Goal: Complete application form

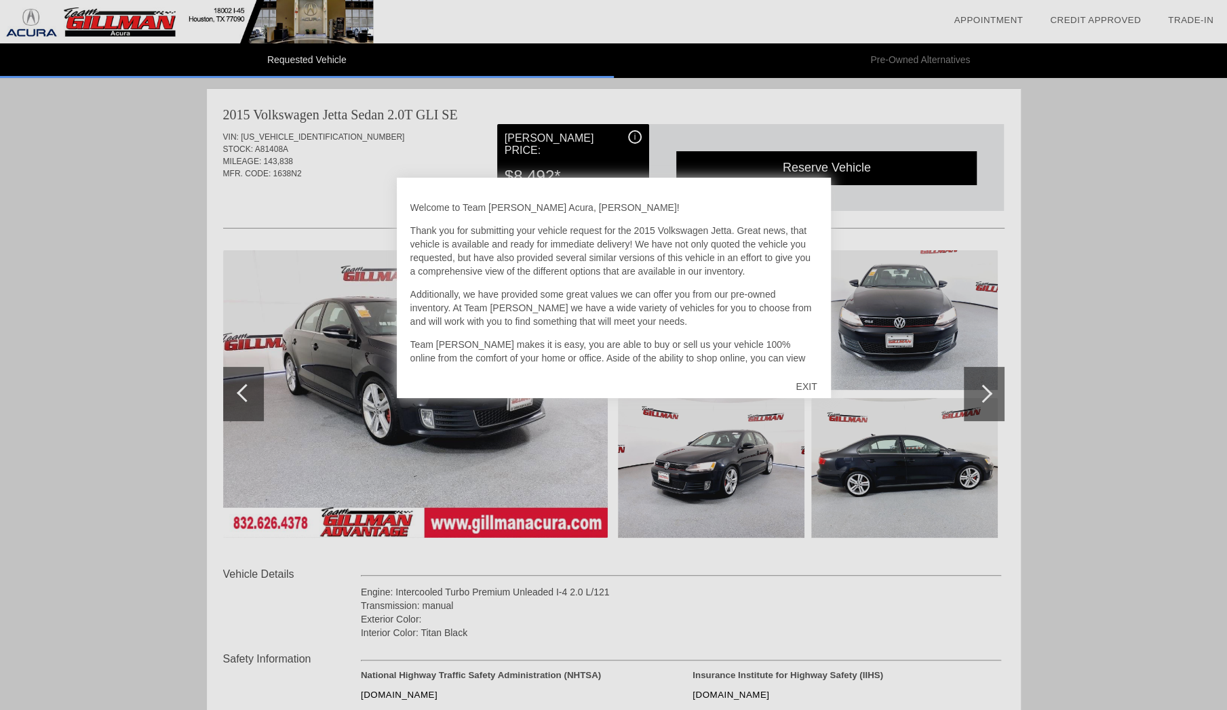
click at [806, 386] on div "EXIT" at bounding box center [806, 386] width 48 height 41
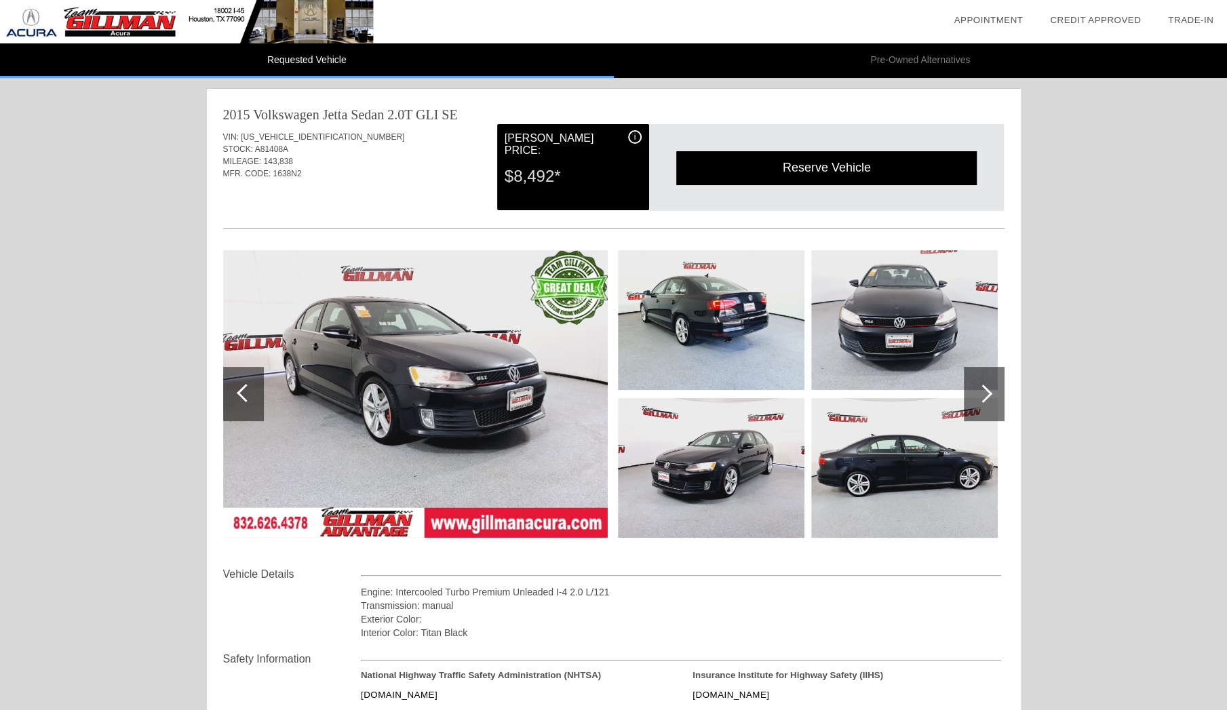
click at [837, 160] on div "Reserve Vehicle" at bounding box center [826, 167] width 300 height 33
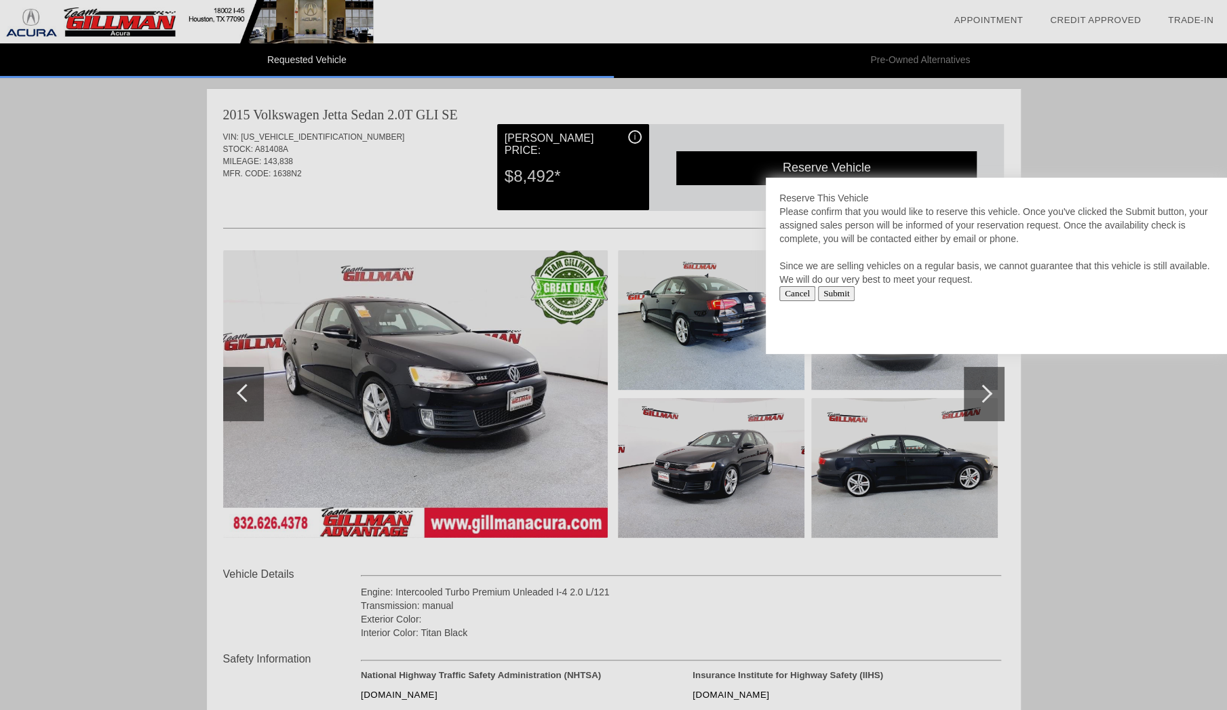
click at [835, 295] on input "Submit" at bounding box center [836, 293] width 37 height 15
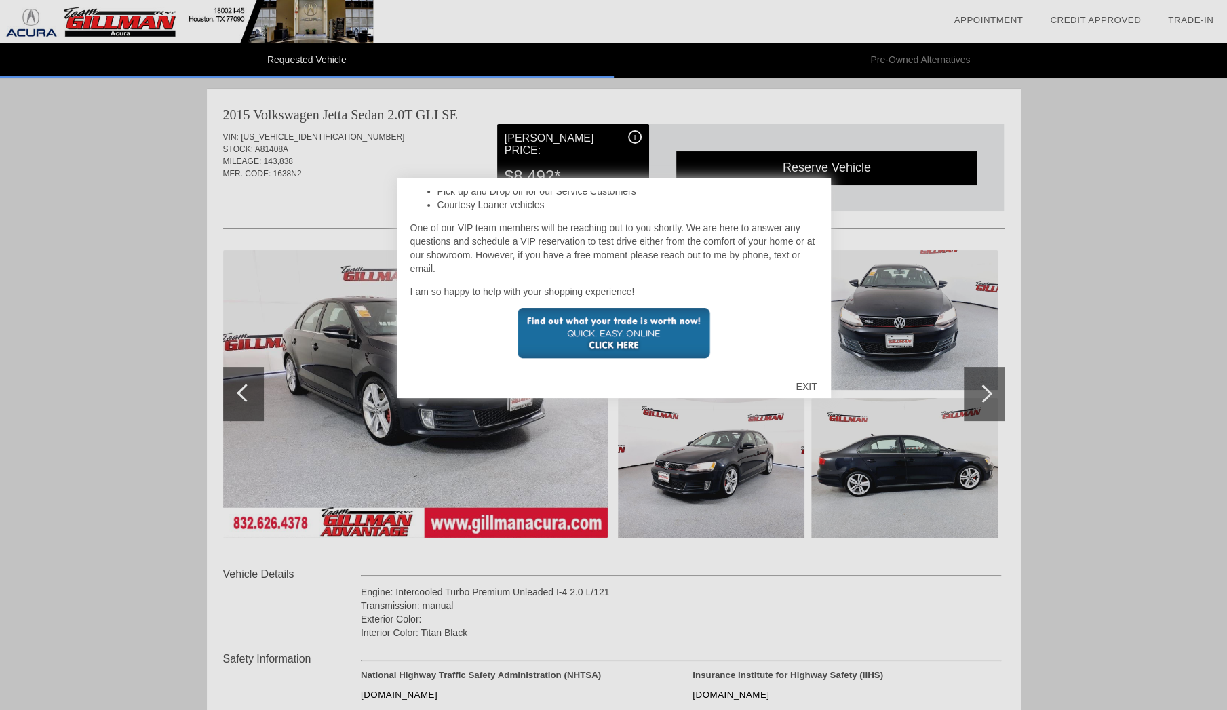
scroll to position [112, 0]
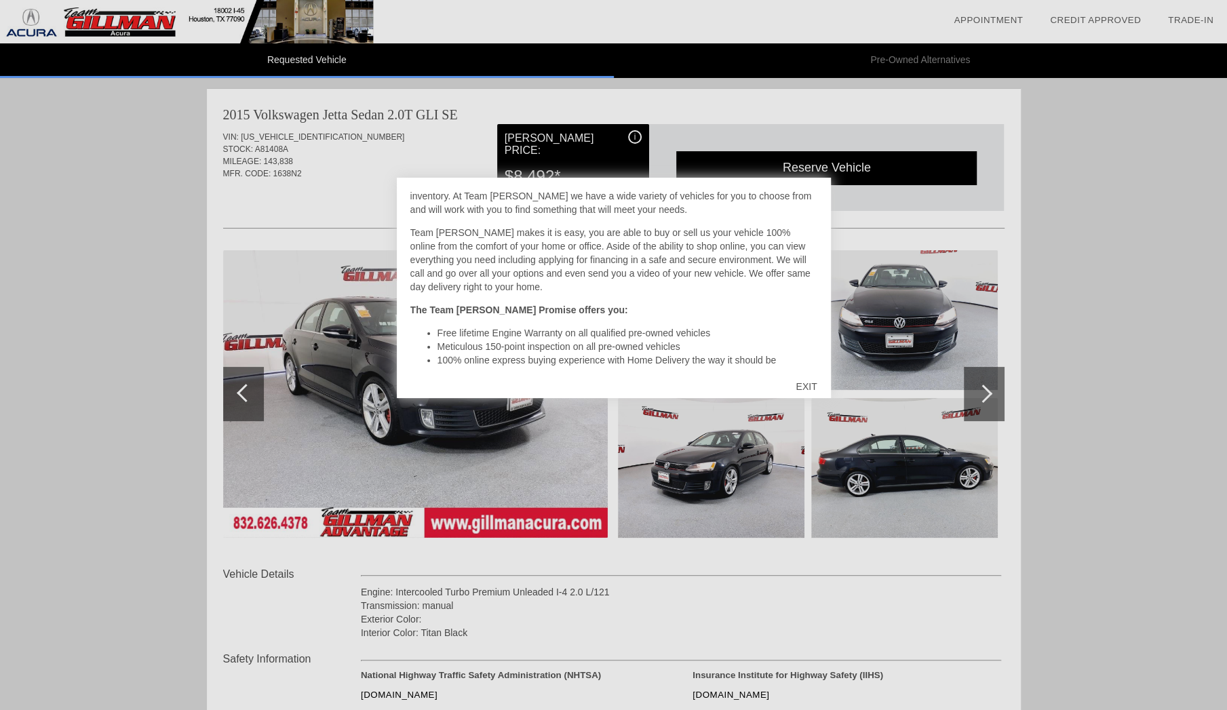
click at [804, 384] on div "EXIT" at bounding box center [806, 386] width 48 height 41
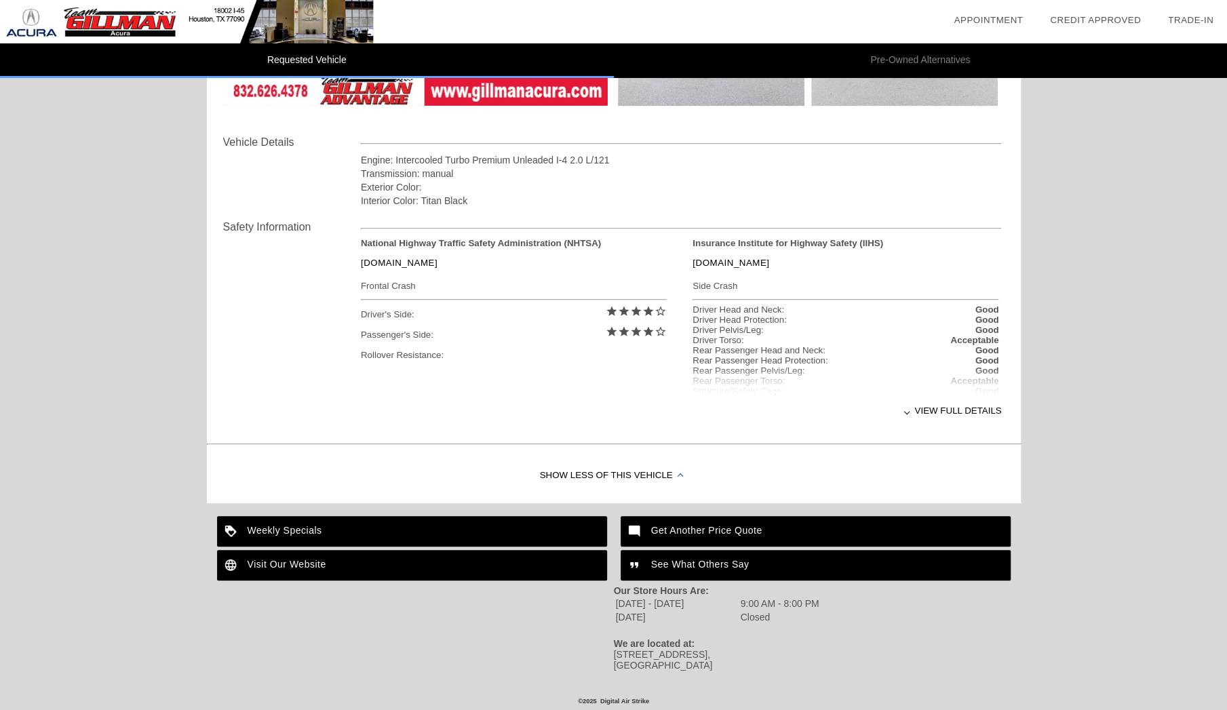
scroll to position [0, 0]
